Goal: Check status: Check status

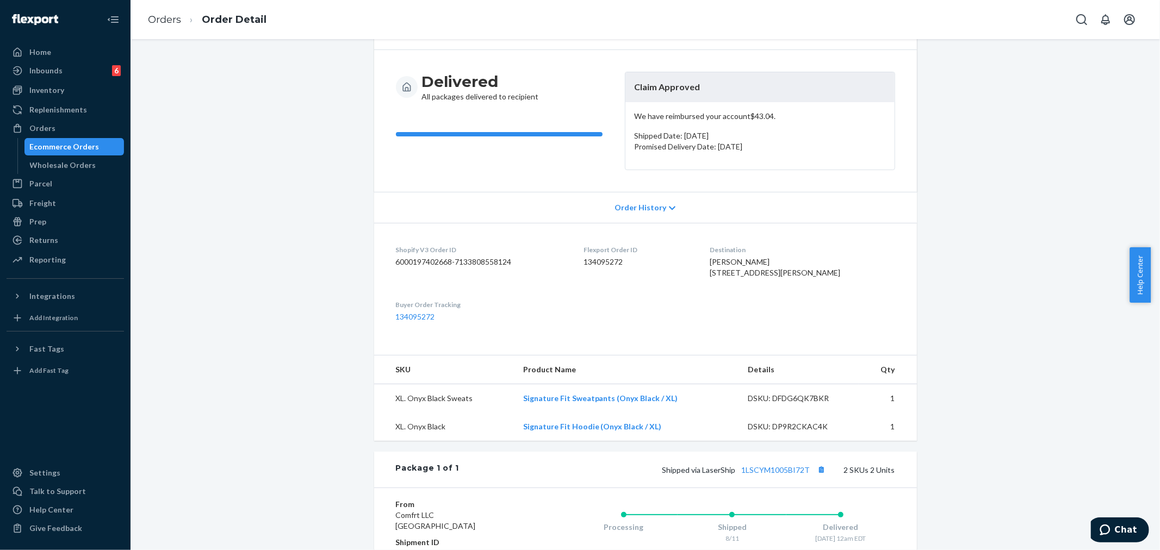
scroll to position [181, 0]
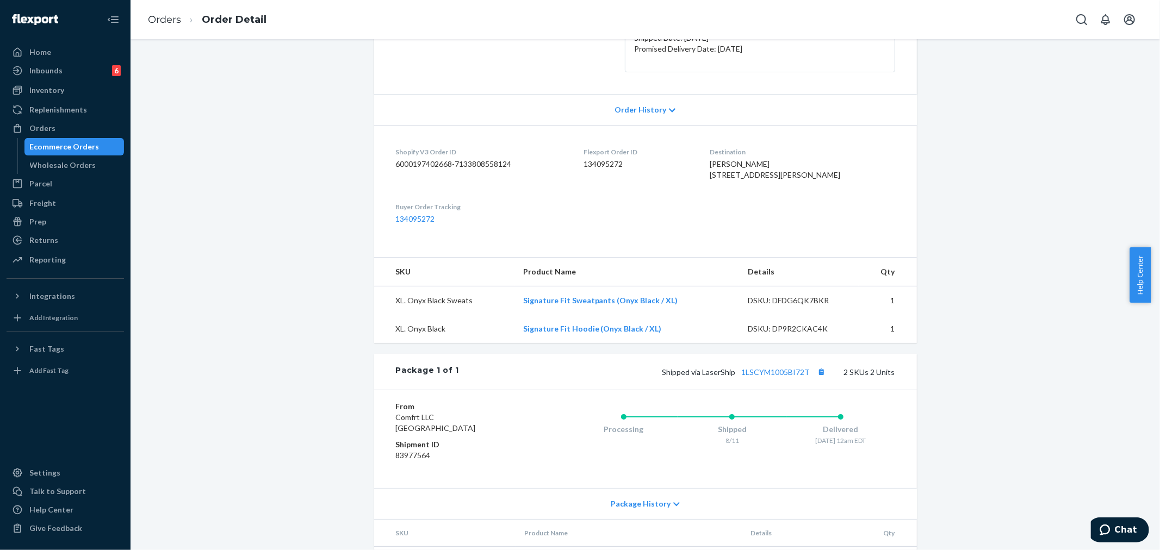
drag, startPoint x: 727, startPoint y: 174, endPoint x: 753, endPoint y: 191, distance: 31.4
click at [753, 181] on div "[PERSON_NAME] [STREET_ADDRESS][PERSON_NAME]" at bounding box center [802, 170] width 185 height 22
copy span "[STREET_ADDRESS][PERSON_NAME]"
drag, startPoint x: 734, startPoint y: 112, endPoint x: 740, endPoint y: 112, distance: 5.5
drag, startPoint x: 740, startPoint y: 112, endPoint x: 675, endPoint y: 185, distance: 97.9
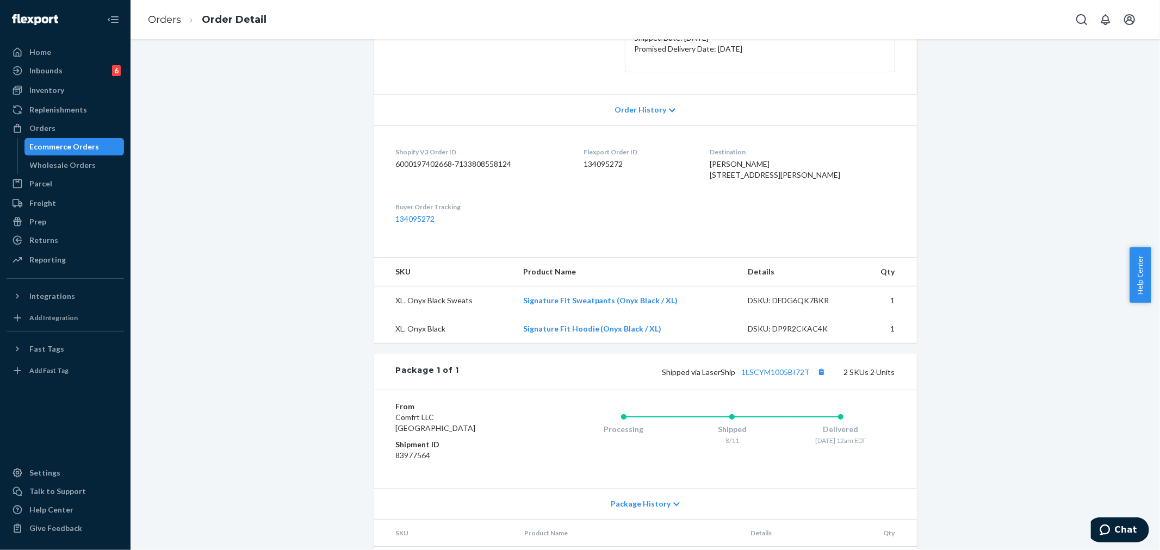
click at [675, 185] on div "Flexport Order ID 134095272" at bounding box center [638, 166] width 109 height 38
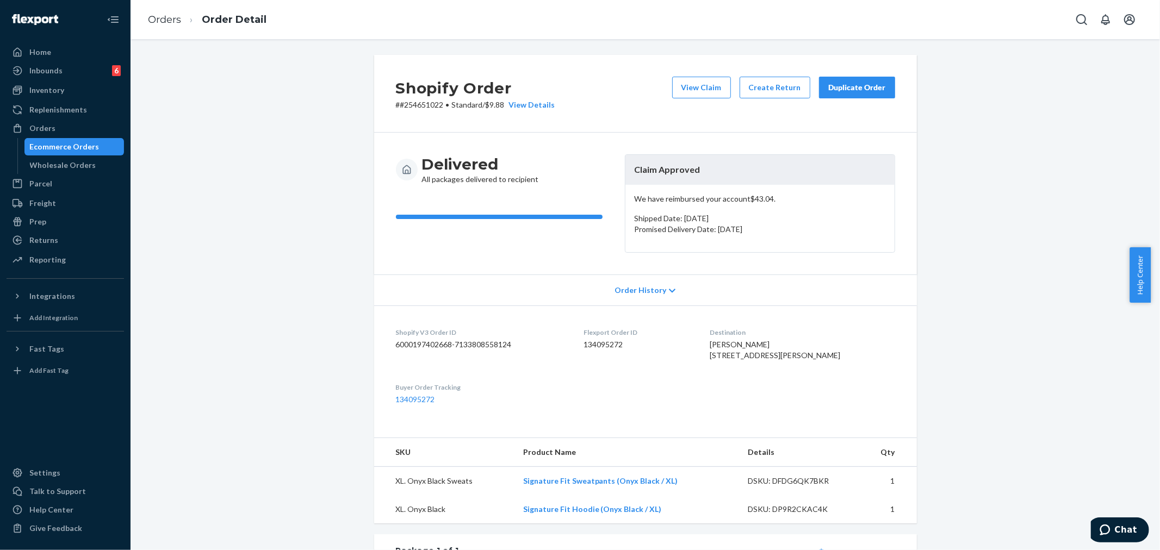
scroll to position [0, 0]
click at [669, 288] on icon at bounding box center [672, 292] width 7 height 8
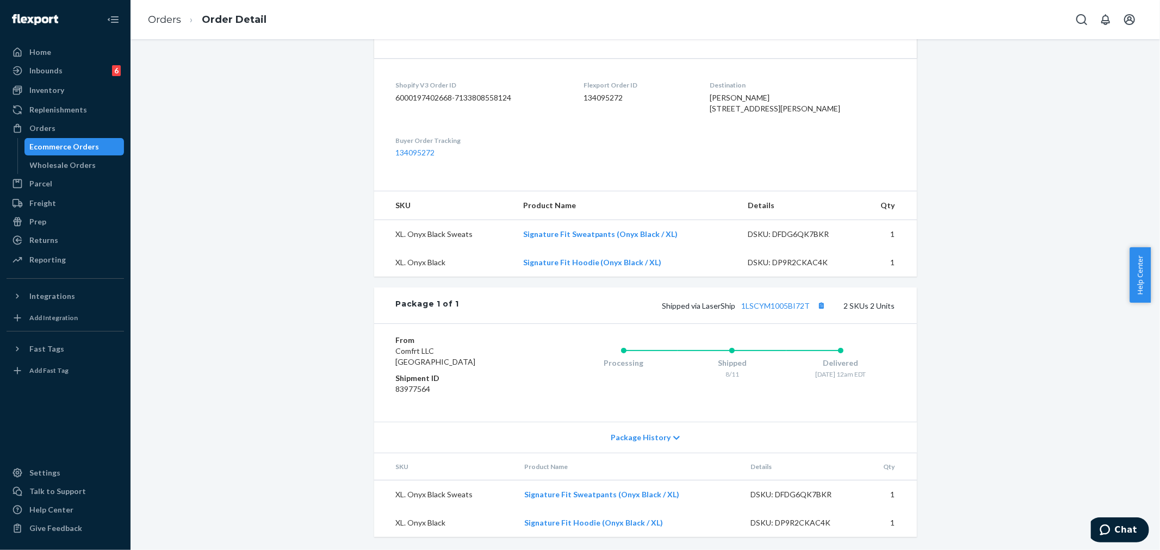
scroll to position [753, 0]
click at [659, 438] on span "Package History" at bounding box center [641, 437] width 60 height 11
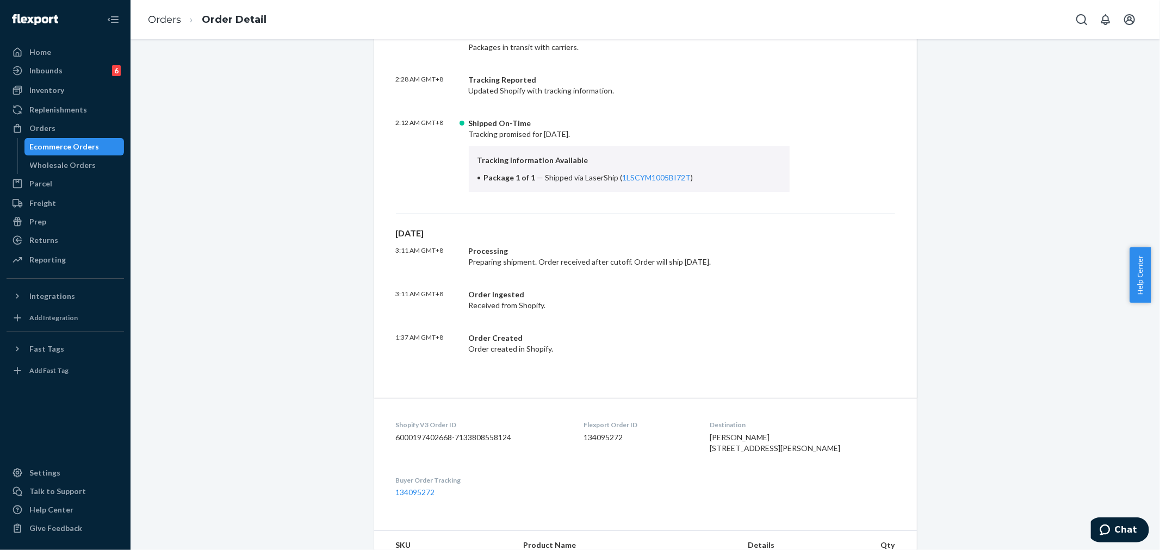
scroll to position [391, 0]
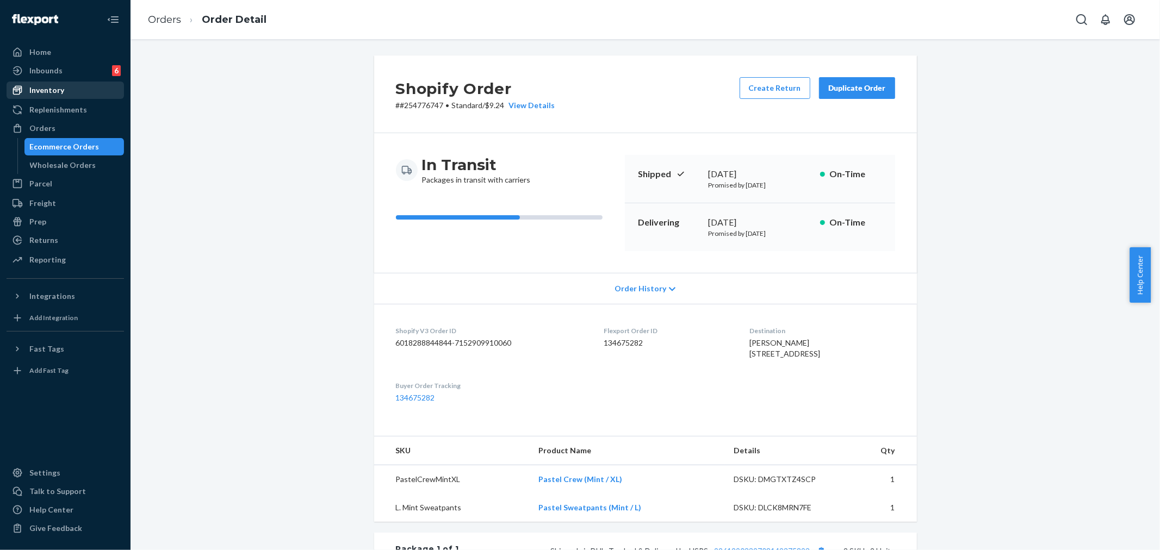
scroll to position [268, 0]
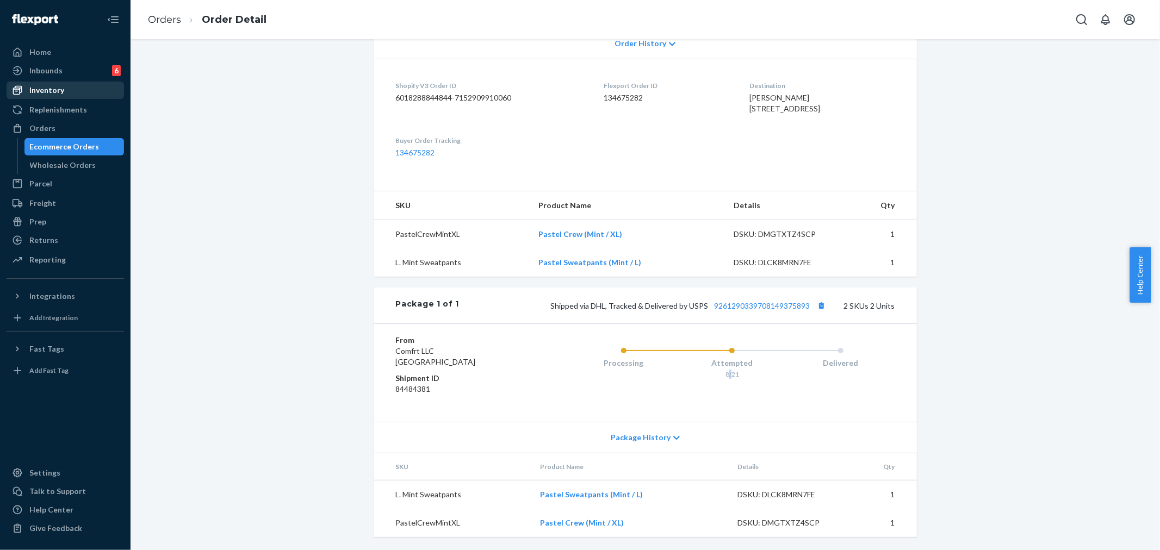
click at [42, 88] on div "Inventory" at bounding box center [46, 90] width 35 height 11
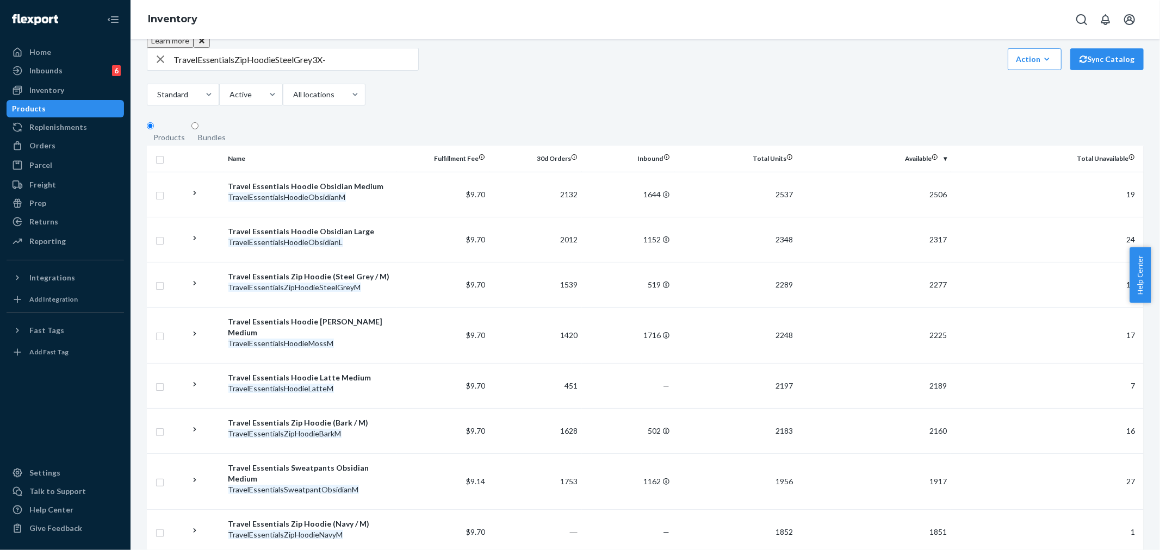
scroll to position [191, 0]
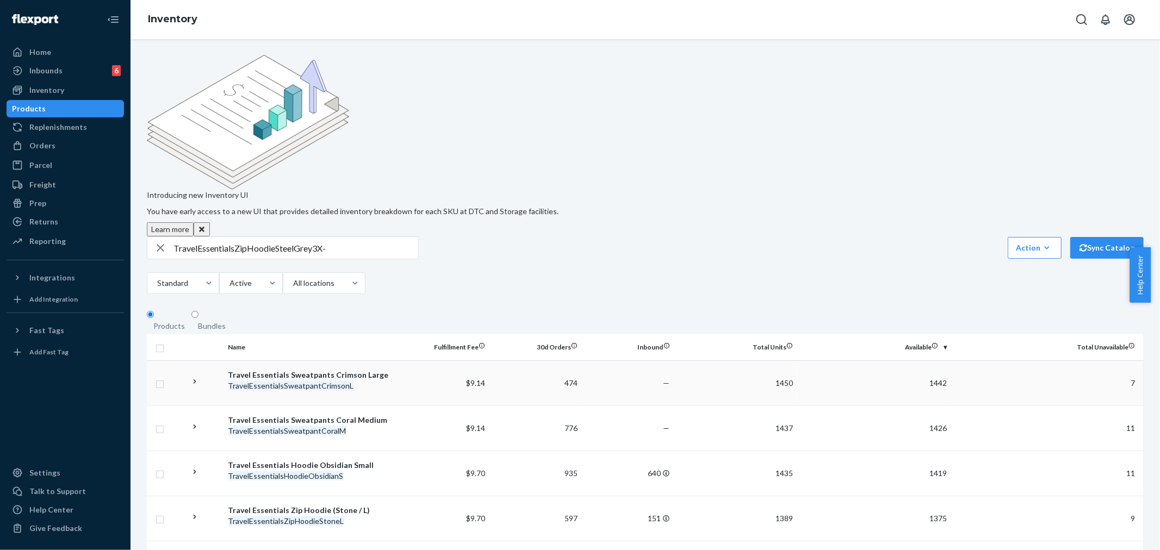
scroll to position [0, 0]
click at [197, 238] on input "TravelEssentialsZipHoodieSteelGrey3X-" at bounding box center [296, 249] width 245 height 22
click at [237, 238] on input "Travel EssentialsZipHoodieSteelGrey3X-" at bounding box center [296, 249] width 245 height 22
click at [250, 238] on input "Travel Essentials ZipHoodieSteelGrey3X-" at bounding box center [296, 249] width 245 height 22
click at [278, 238] on input "Travel Essentials Zip HoodieSteelGrey3X-" at bounding box center [296, 249] width 245 height 22
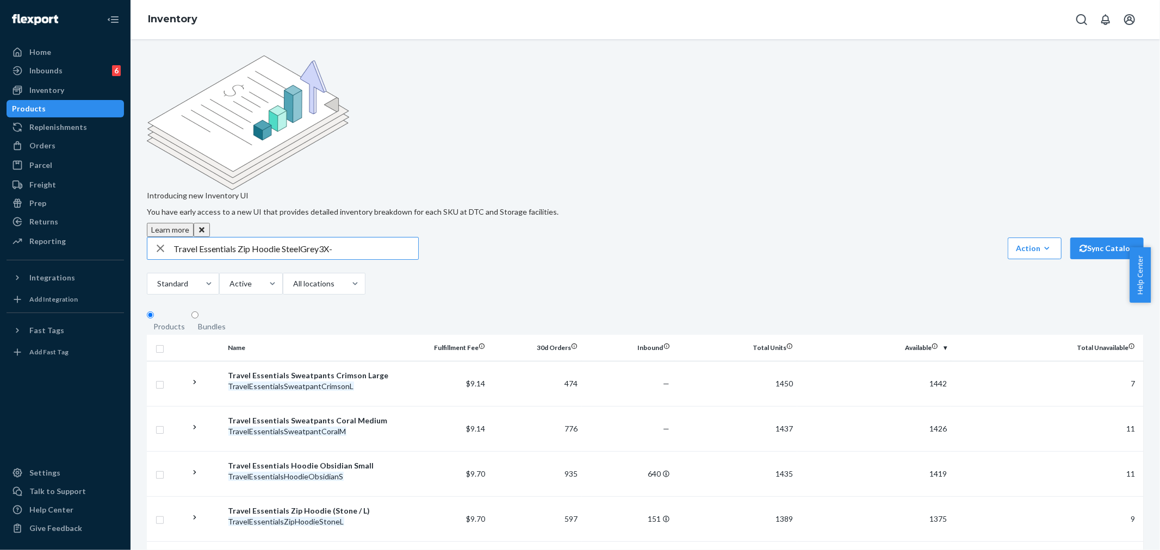
drag, startPoint x: 320, startPoint y: 159, endPoint x: 335, endPoint y: 159, distance: 15.2
click at [335, 238] on input "Travel Essentials Zip Hoodie SteelGrey3X-" at bounding box center [296, 249] width 245 height 22
type input "Travel Essentials Zip Hoodie SteelGrey"
